Goal: Submit feedback/report problem: Submit feedback/report problem

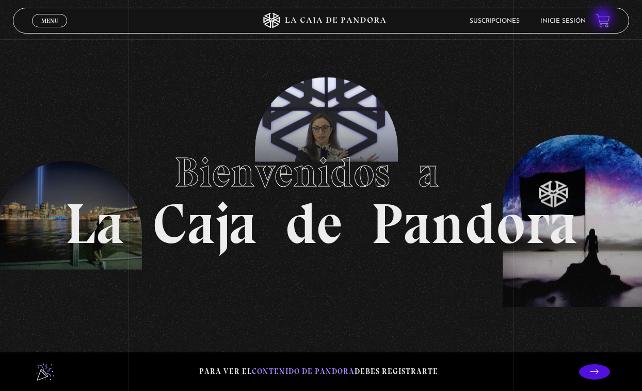
click at [604, 19] on link at bounding box center [603, 21] width 14 height 14
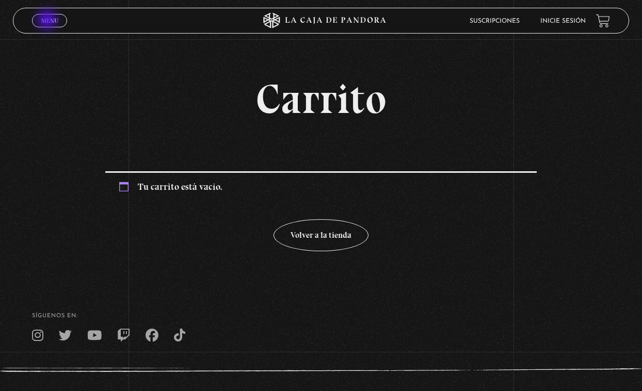
click at [48, 21] on span "Menu" at bounding box center [49, 21] width 17 height 6
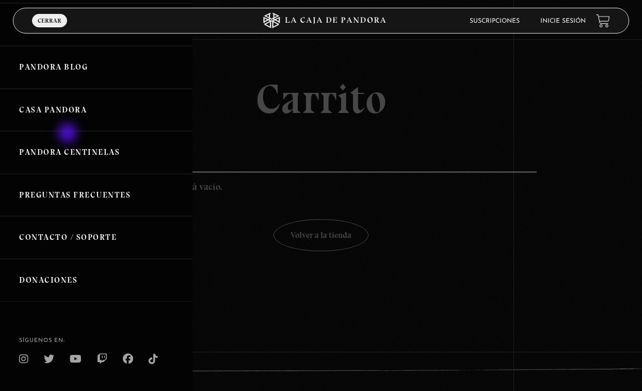
scroll to position [222, 0]
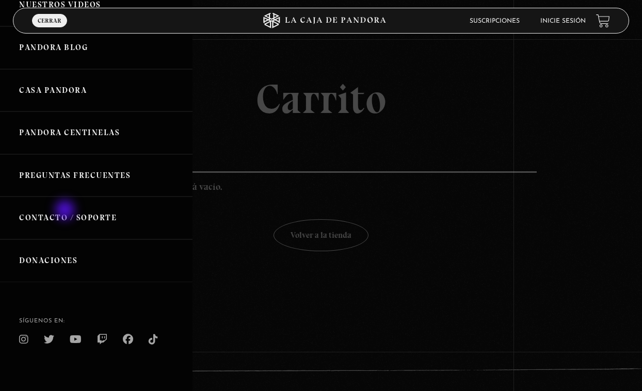
click at [66, 211] on link "Contacto / Soporte" at bounding box center [96, 218] width 193 height 43
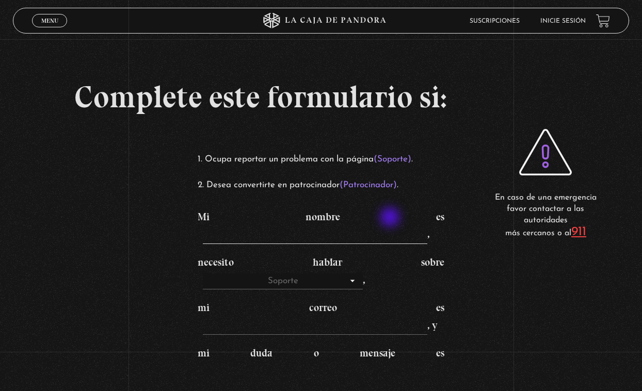
click at [392, 228] on input "Mi nombre es ," at bounding box center [315, 236] width 225 height 17
click at [404, 228] on input "Mi nombre es ," at bounding box center [315, 236] width 225 height 17
type input "[PERSON_NAME]"
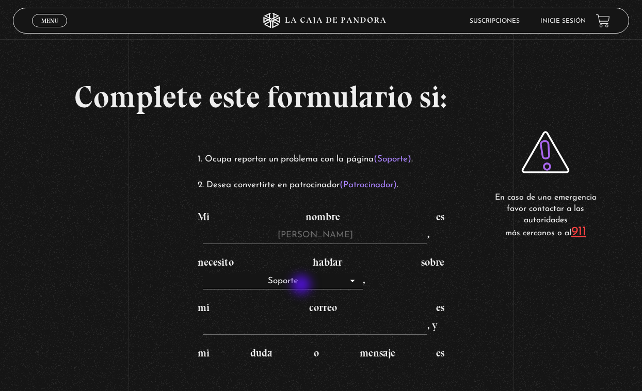
click at [302, 285] on select "Soporte Patrocinadores" at bounding box center [283, 282] width 160 height 17
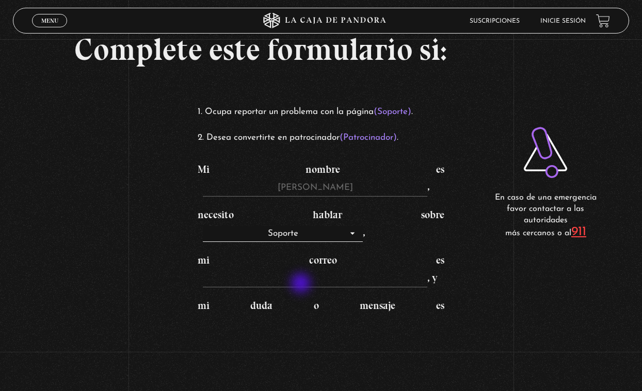
scroll to position [52, 0]
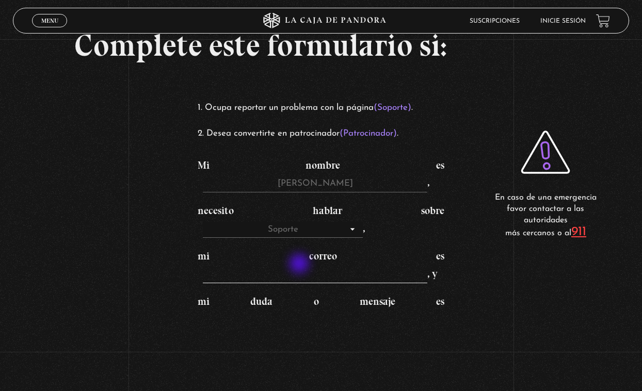
click at [300, 267] on input "mi correo es , y" at bounding box center [315, 275] width 225 height 17
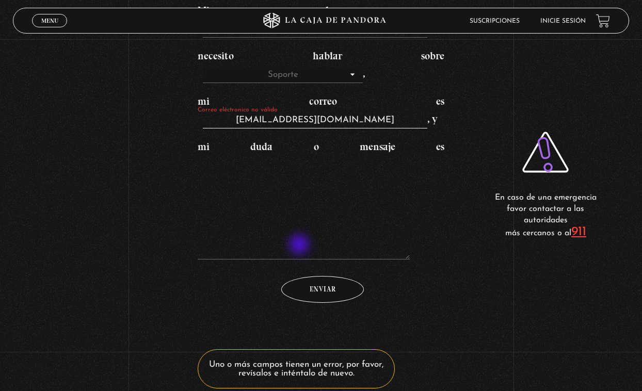
type input "[EMAIL_ADDRESS][DOMAIN_NAME]"
click at [300, 246] on textarea "mi duda o mensaje es" at bounding box center [304, 207] width 212 height 103
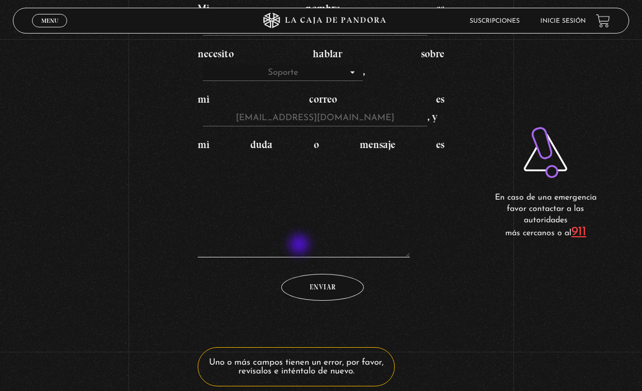
scroll to position [207, 0]
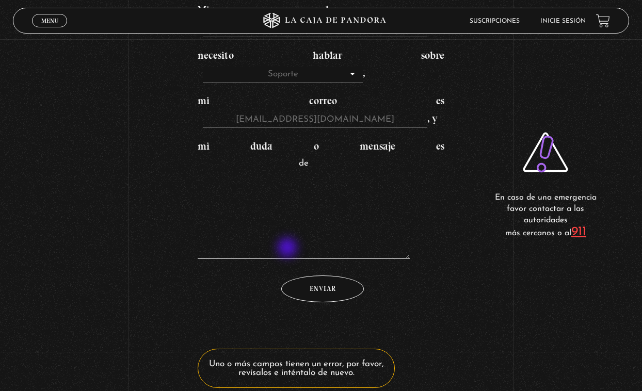
type textarea "d"
type textarea "a"
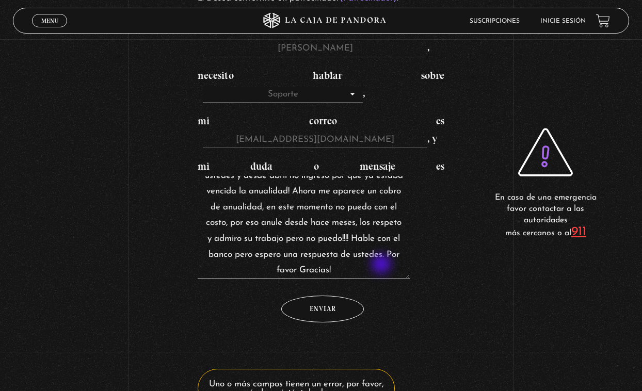
scroll to position [24, 0]
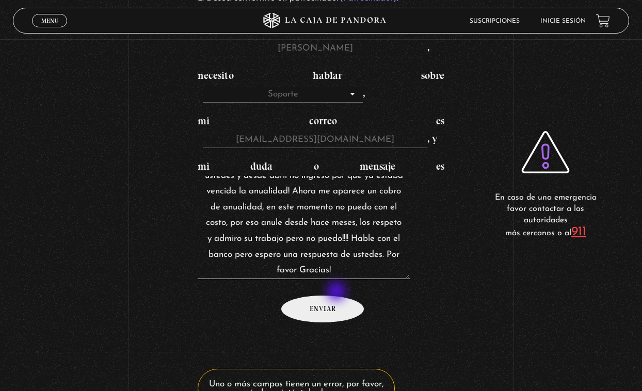
type textarea "[PERSON_NAME] mi suscripcion hace meses con ustedes y desde abril no ingreso po…"
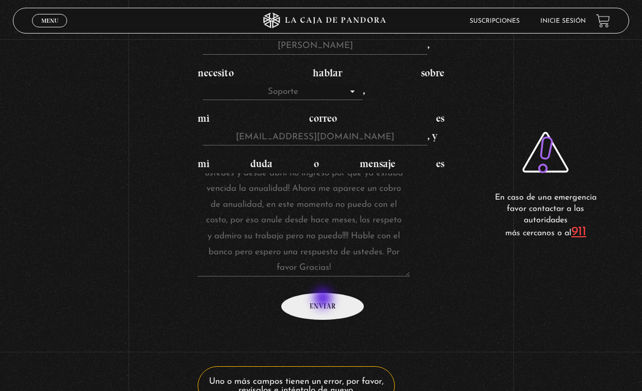
click at [324, 299] on input "Enviar" at bounding box center [322, 306] width 83 height 27
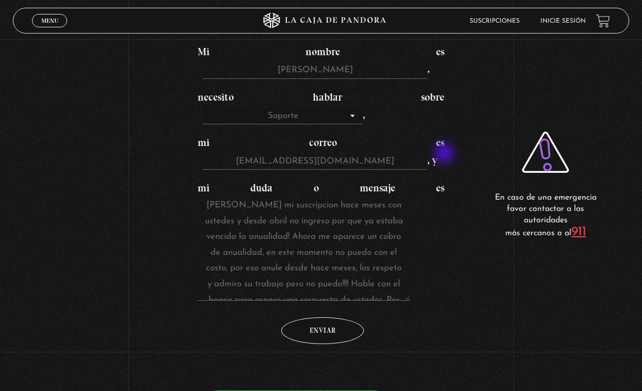
scroll to position [0, 0]
